Goal: Information Seeking & Learning: Learn about a topic

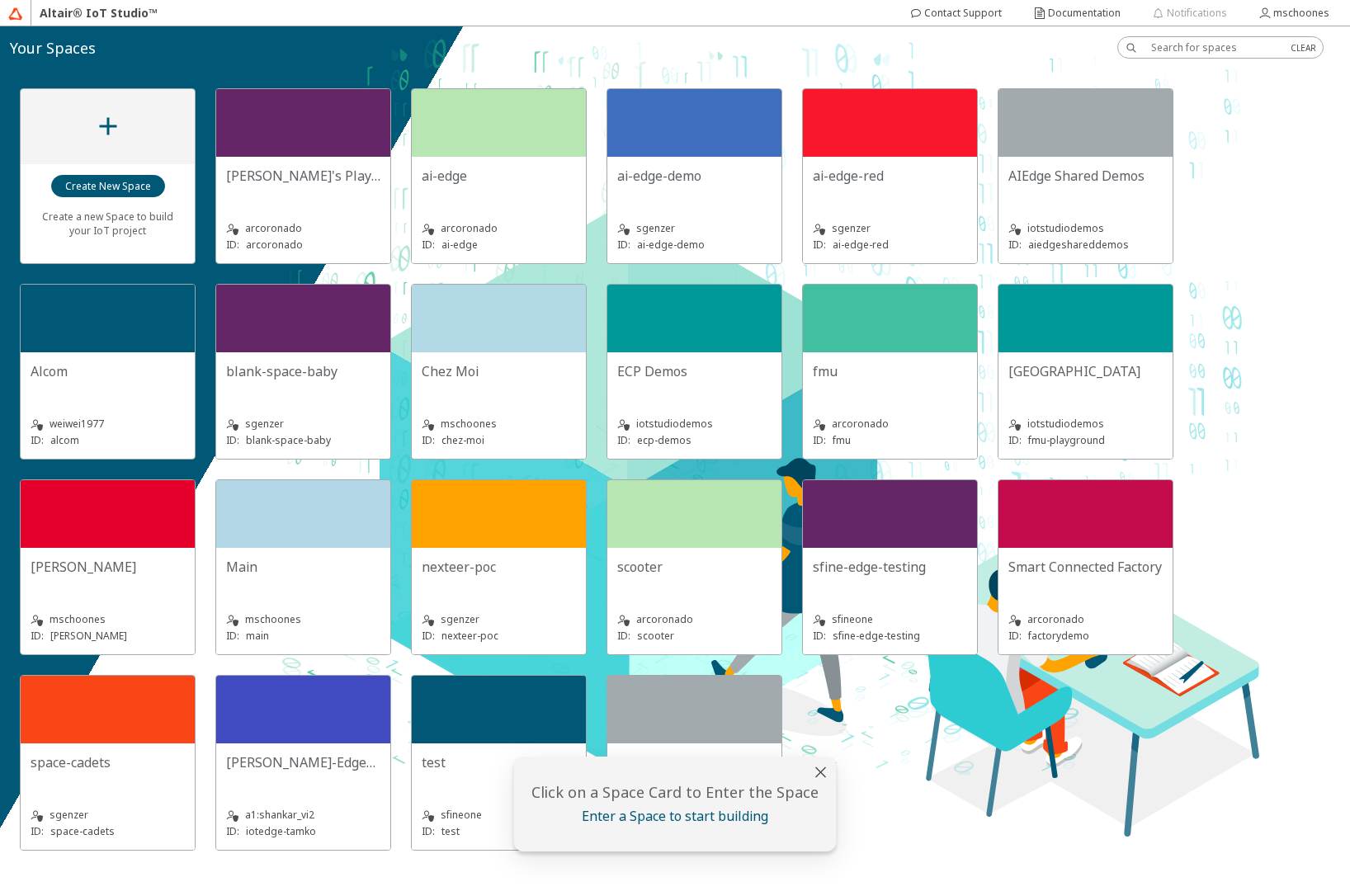
click at [1129, 418] on div "iotstudiodemos" at bounding box center [1085, 424] width 154 height 16
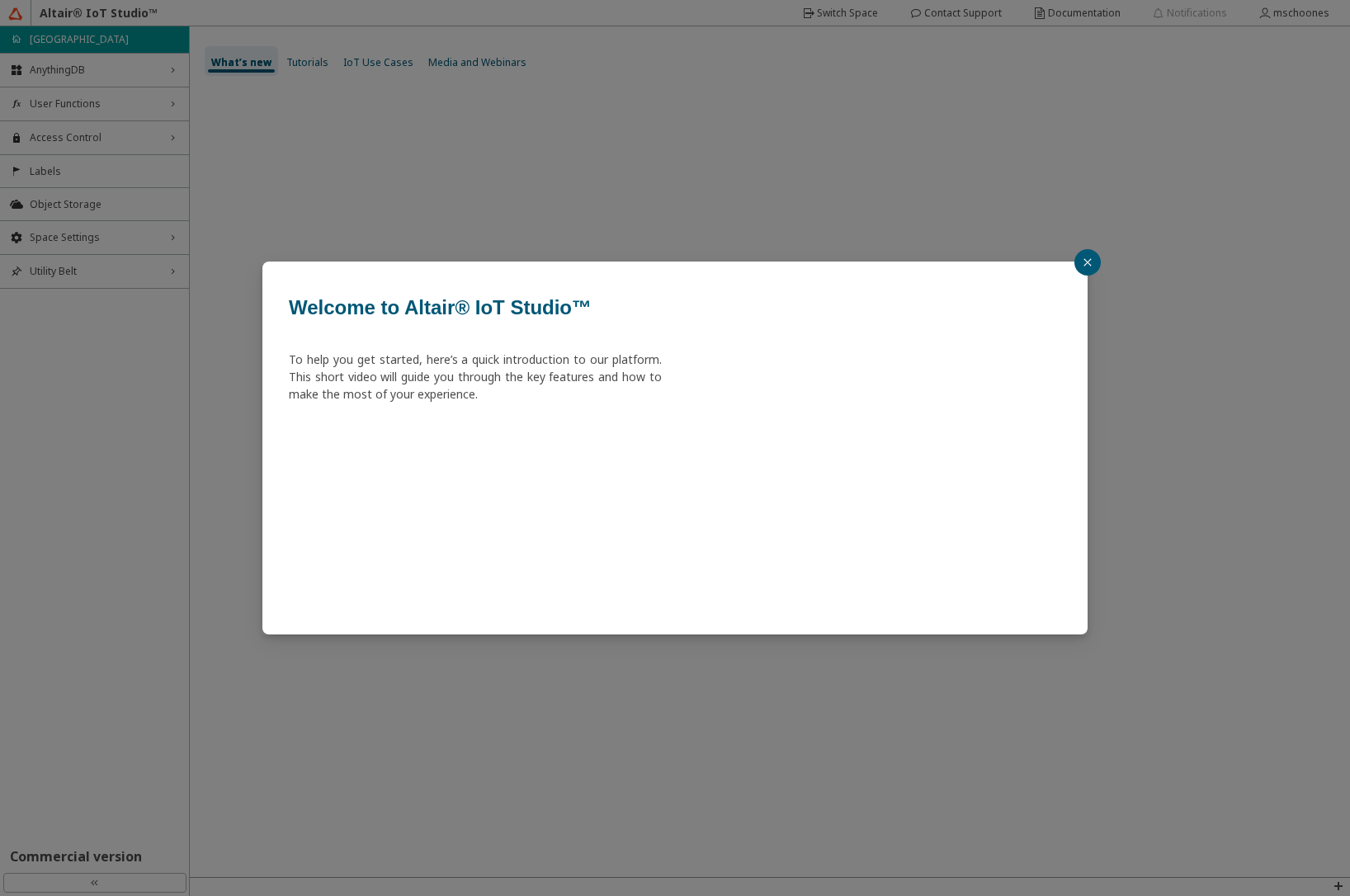
click at [74, 109] on div "Welcome to Altair® IoT Studio™ To help you get started, here’s a quick introduc…" at bounding box center [675, 448] width 1350 height 896
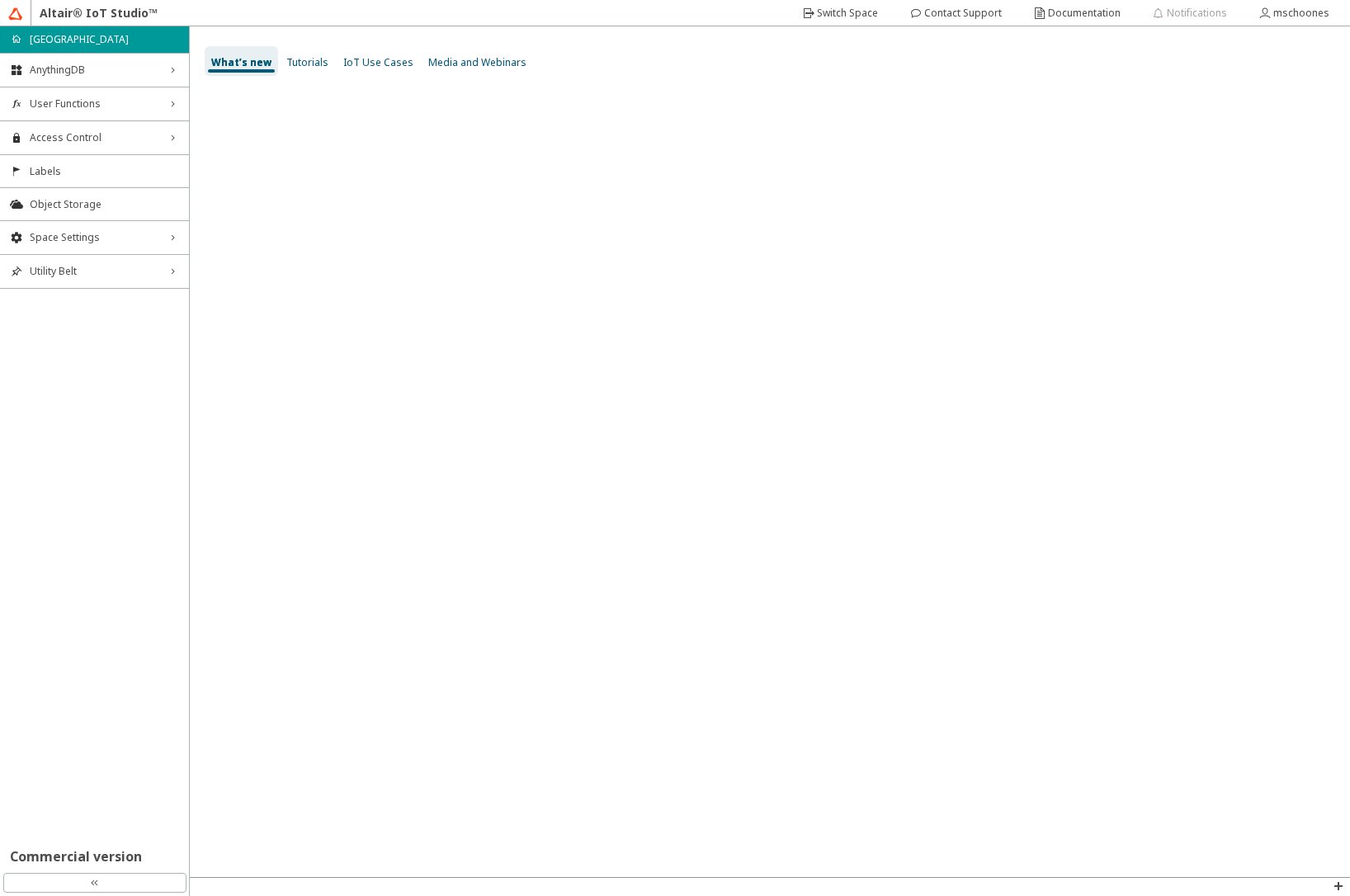
click at [74, 109] on span "User Functions" at bounding box center [94, 104] width 129 height 13
click at [69, 132] on span "Functions" at bounding box center [104, 135] width 149 height 13
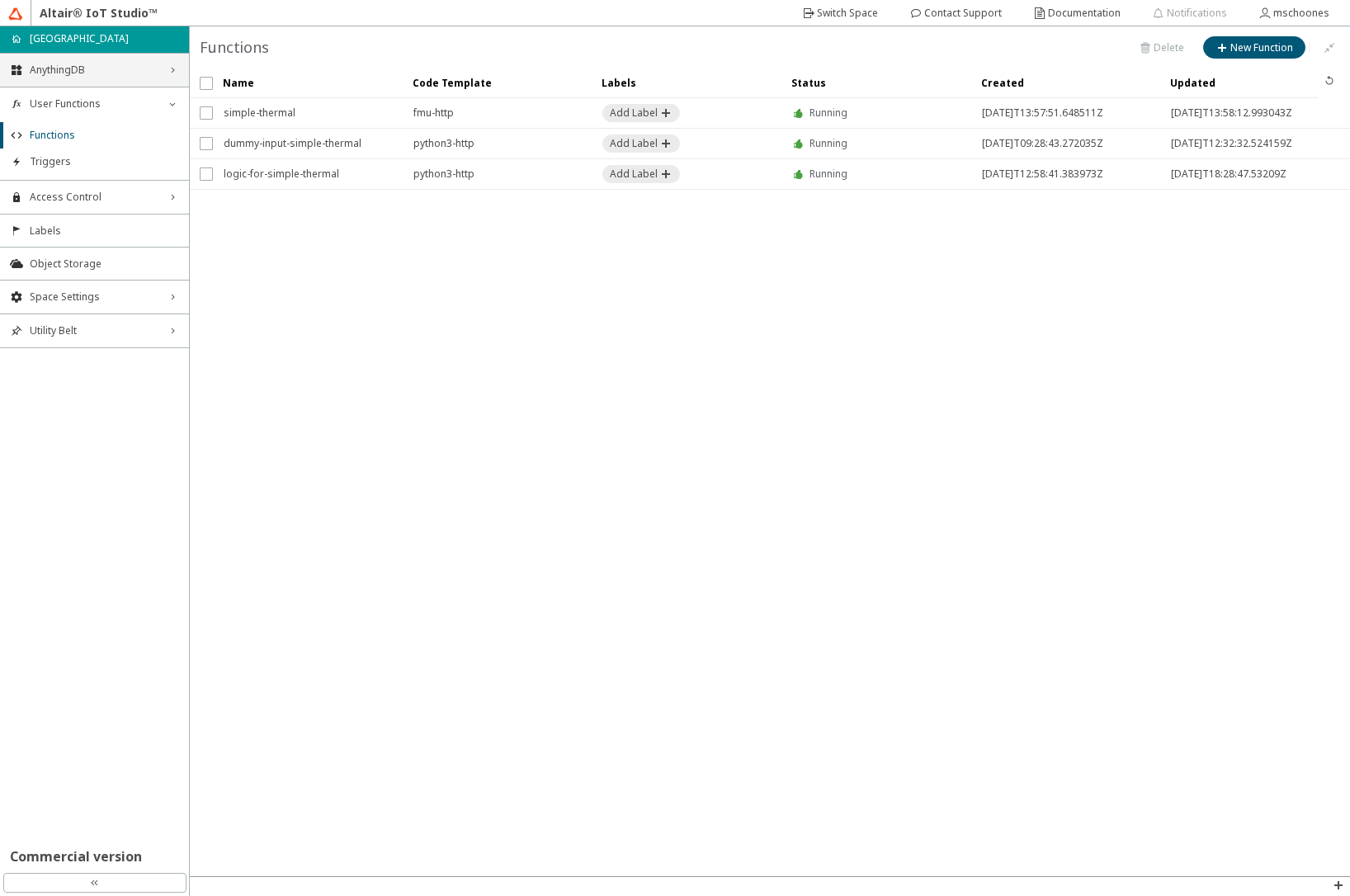
click at [111, 72] on span "AnythingDB" at bounding box center [94, 70] width 129 height 13
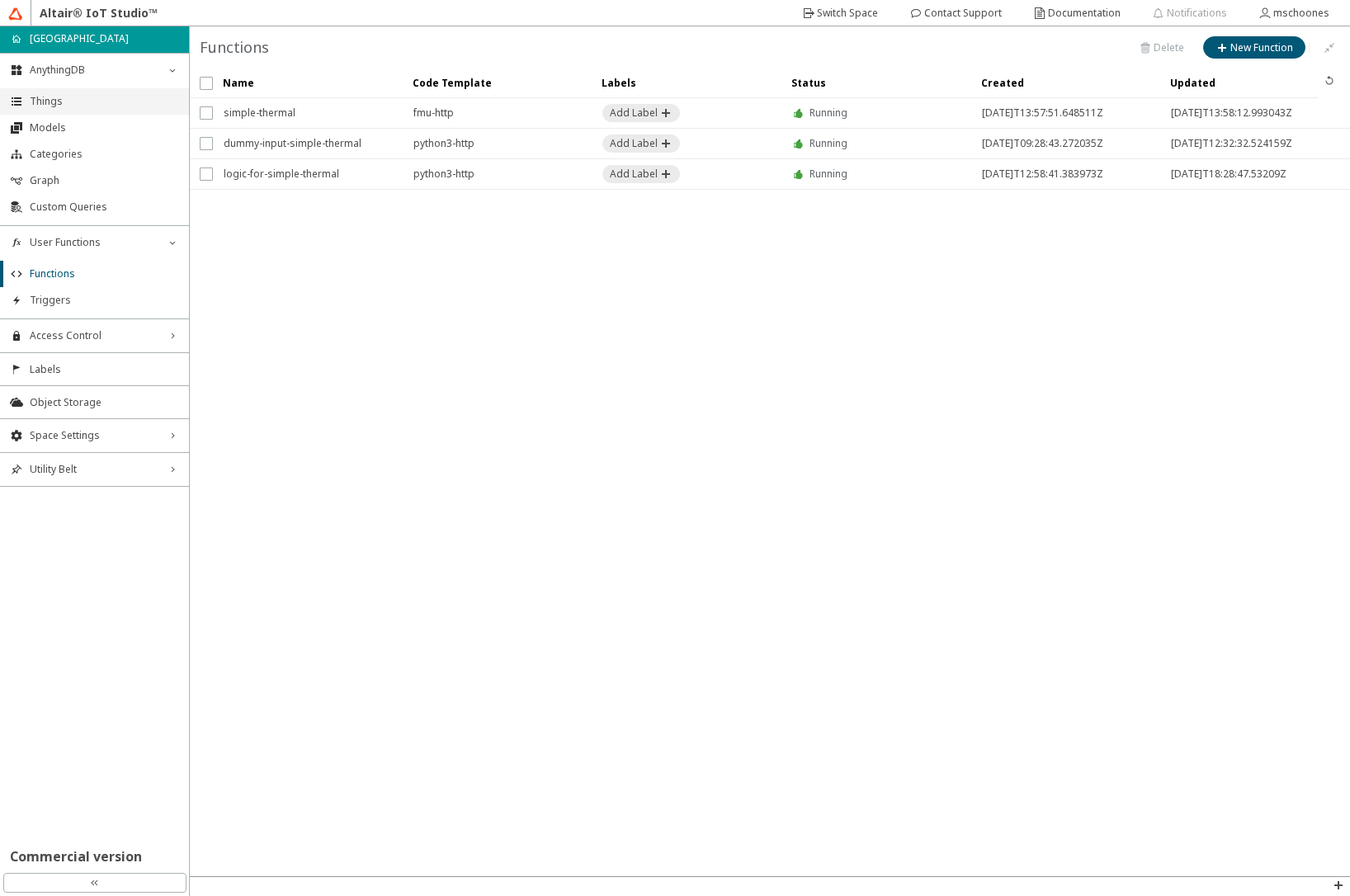
click at [97, 95] on span "Things" at bounding box center [104, 102] width 149 height 13
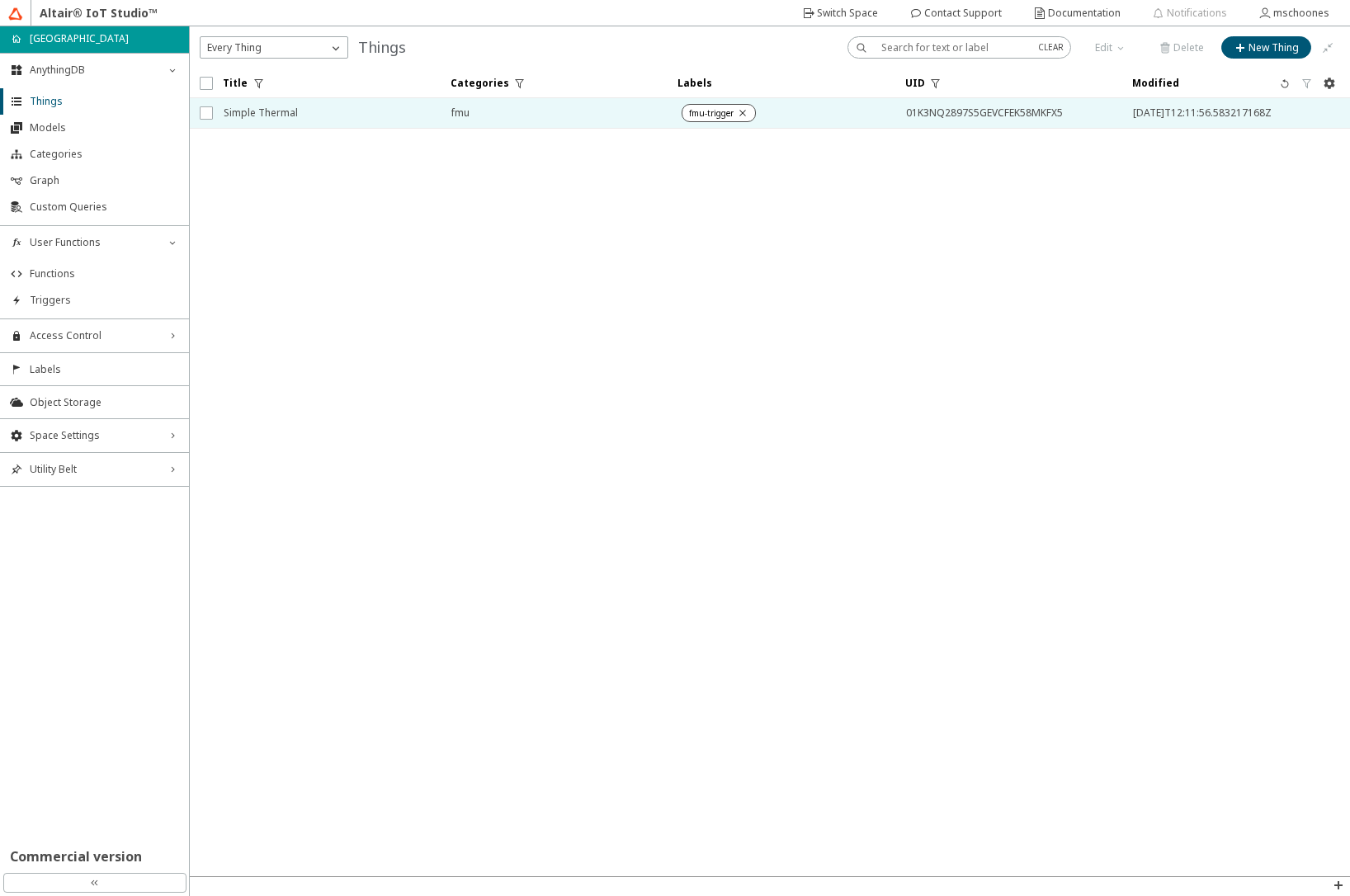
click at [279, 118] on span "Simple Thermal" at bounding box center [326, 112] width 206 height 29
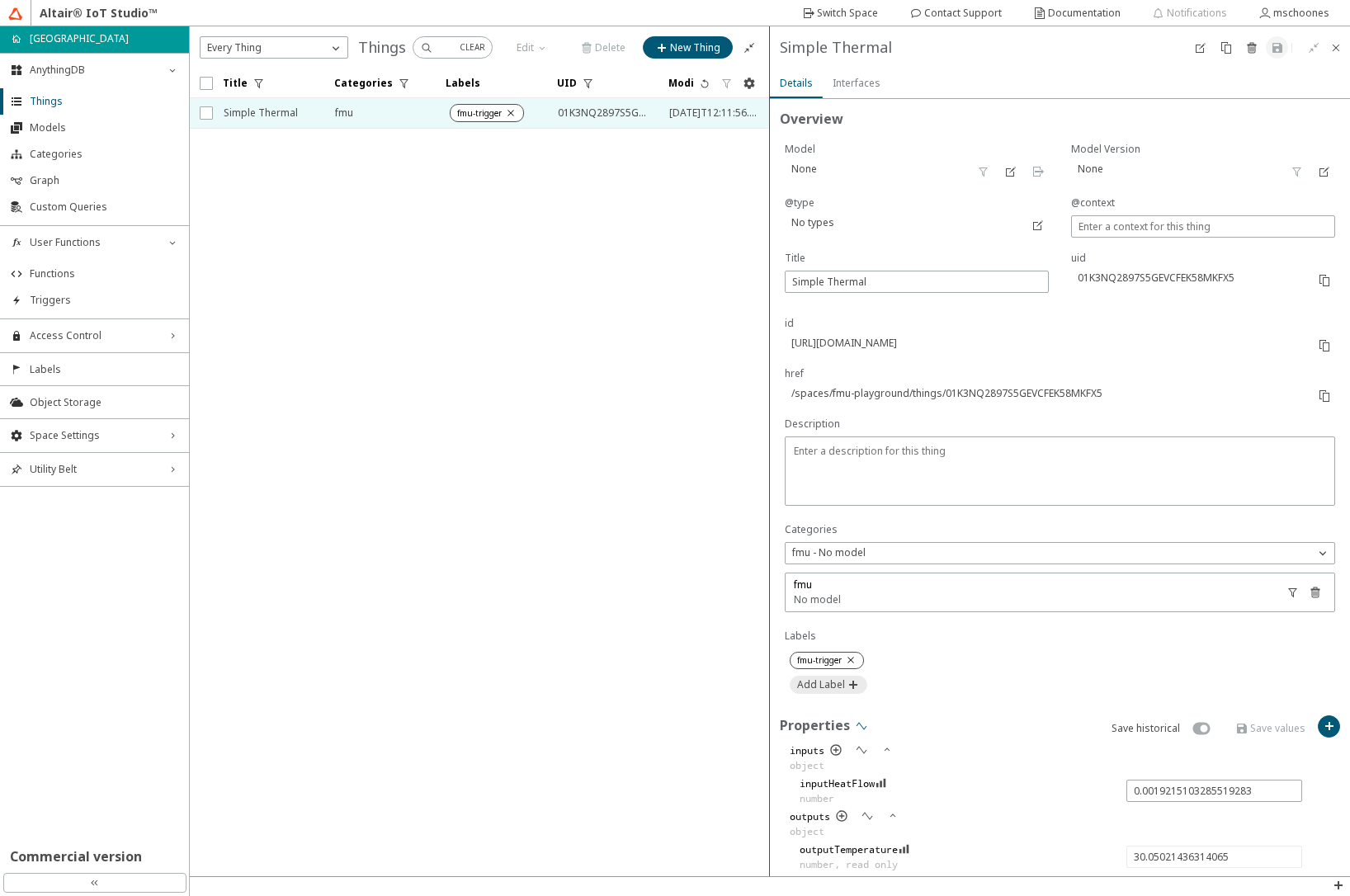
click at [856, 723] on iron-icon at bounding box center [862, 726] width 13 height 13
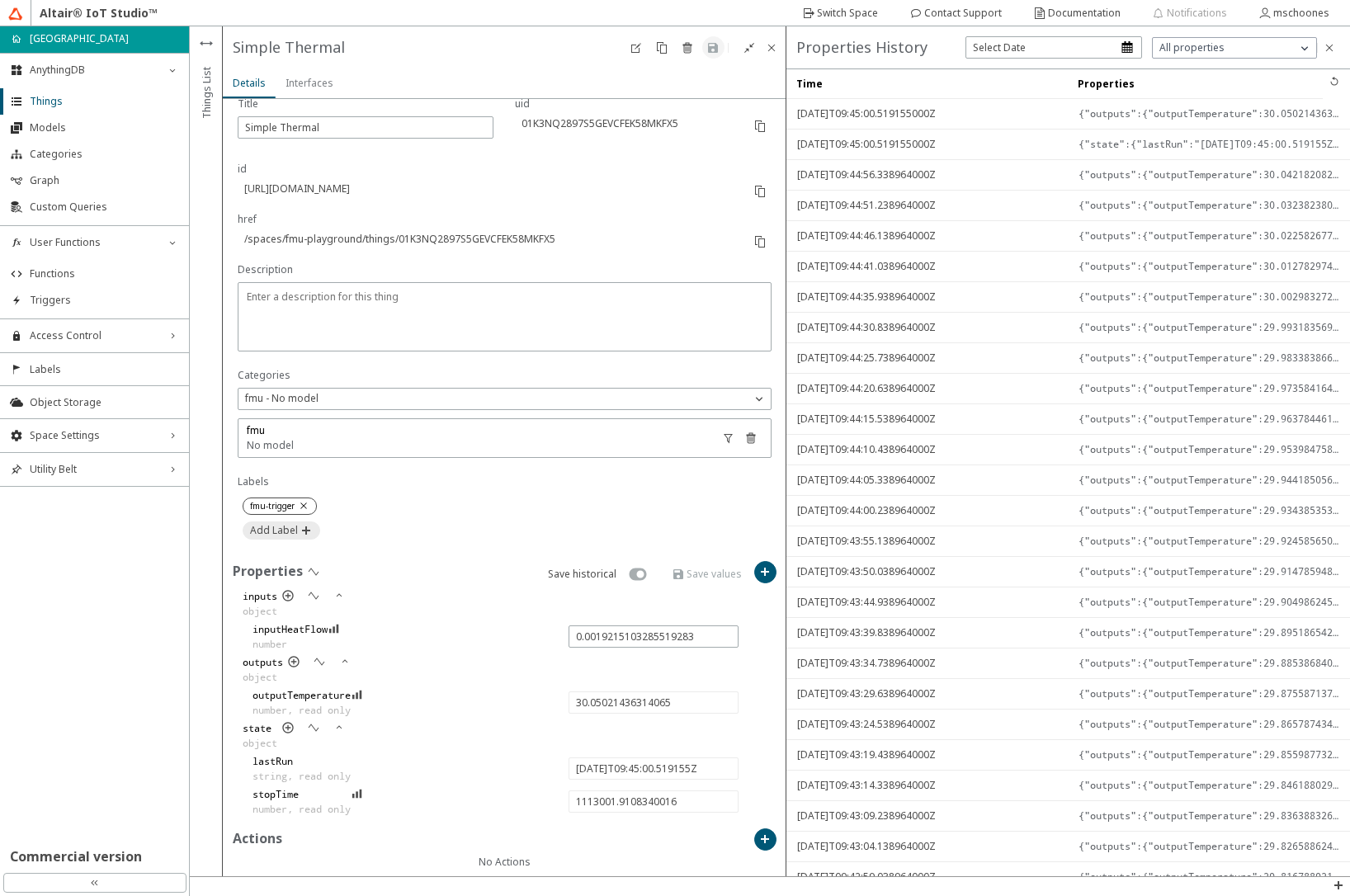
scroll to position [270, 0]
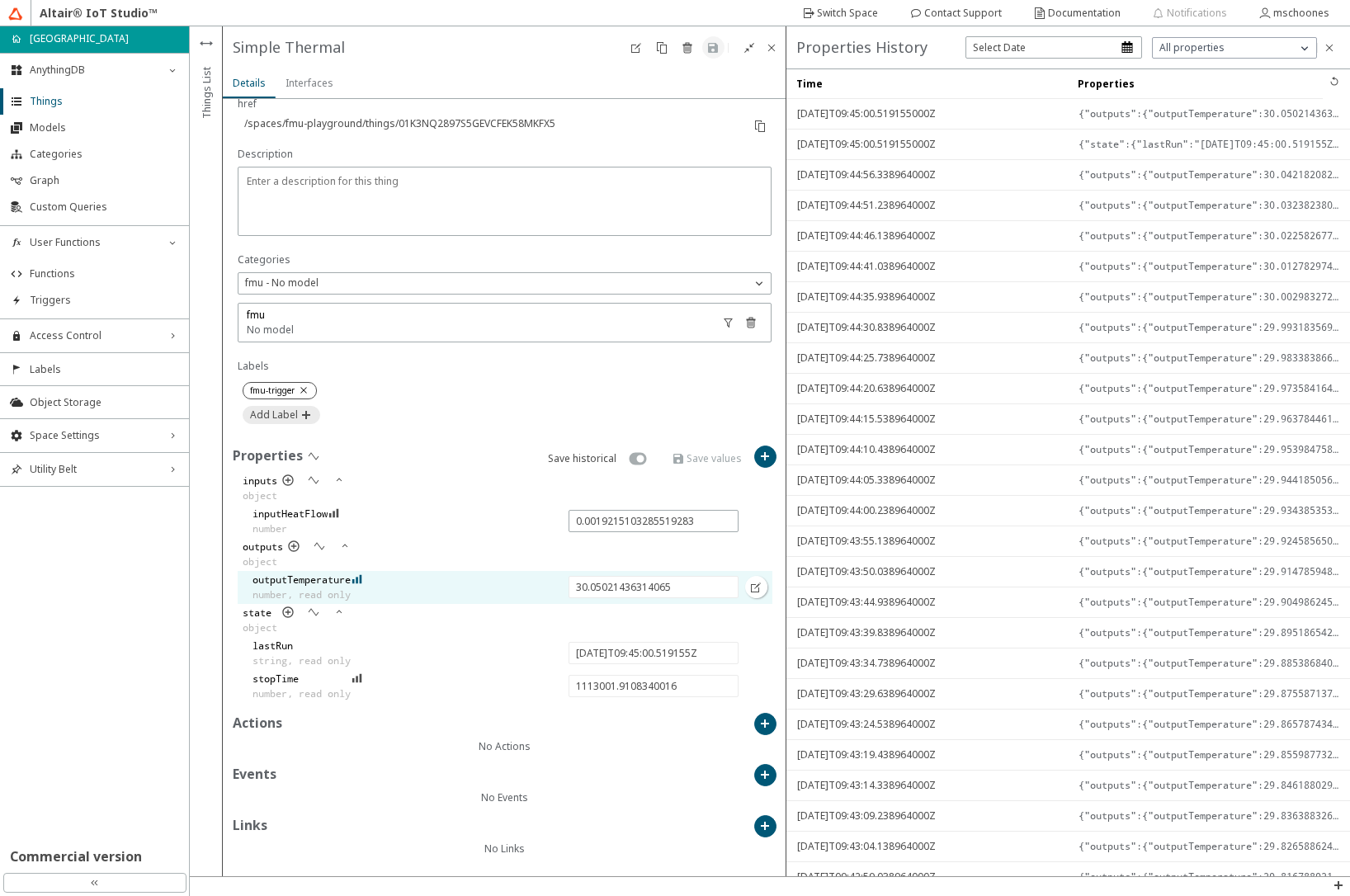
click at [363, 581] on iron-icon at bounding box center [357, 580] width 11 height 13
click at [1328, 45] on iron-icon at bounding box center [1329, 48] width 13 height 13
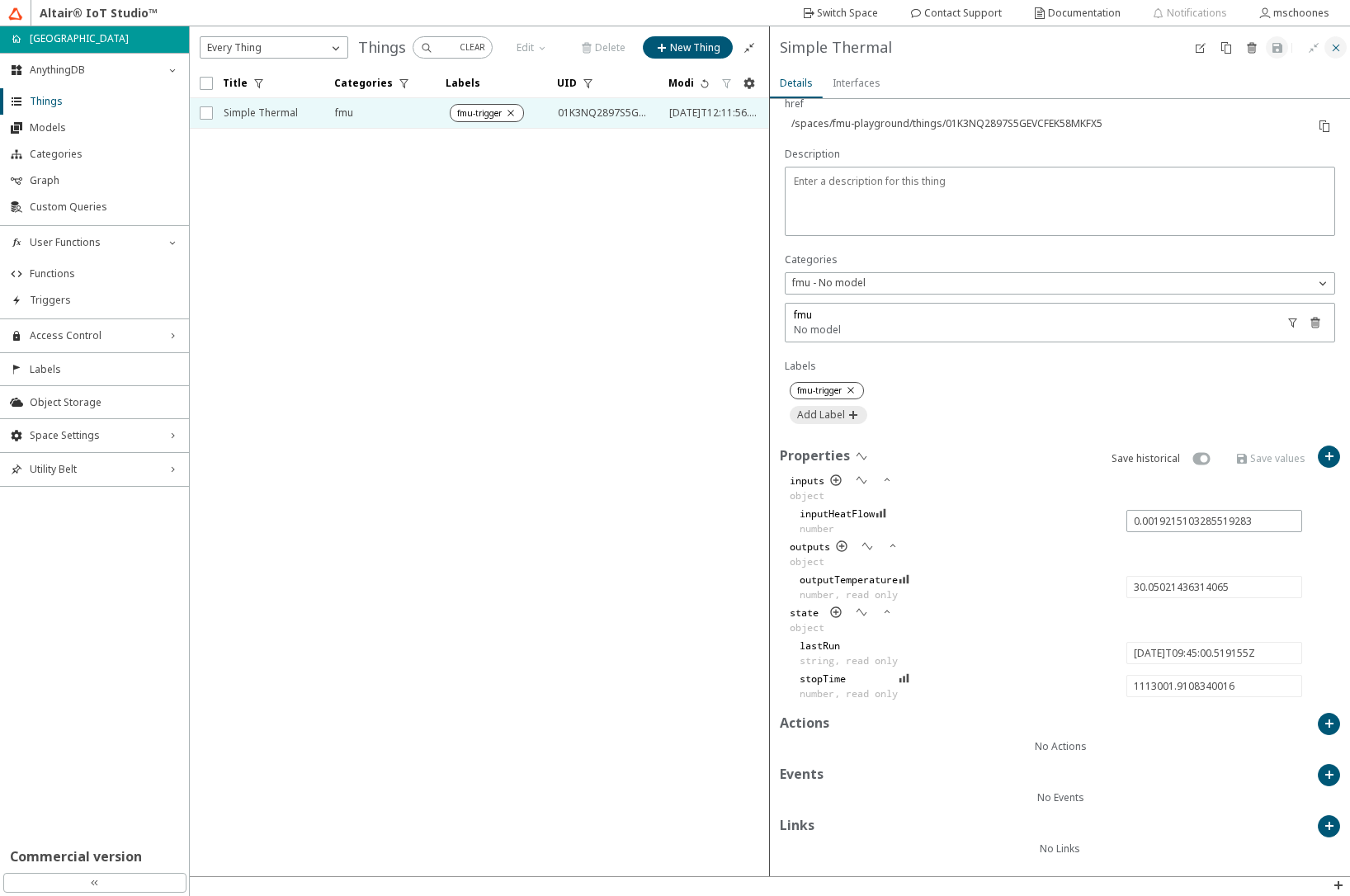
click at [1340, 54] on paper-button at bounding box center [1335, 47] width 22 height 22
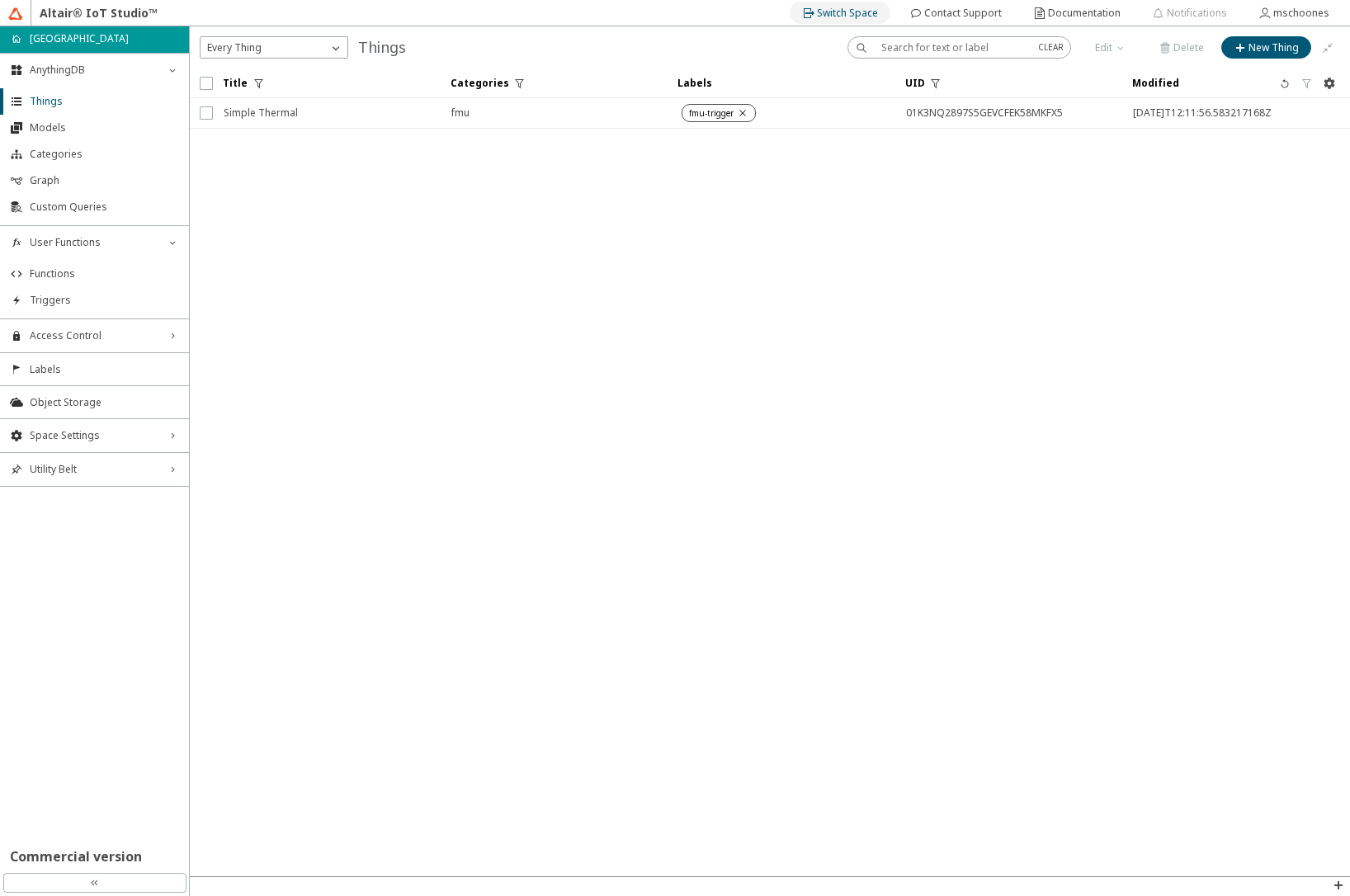
click at [0, 0] on slot "Switch Space" at bounding box center [0, 0] width 0 height 0
